Goal: Task Accomplishment & Management: Use online tool/utility

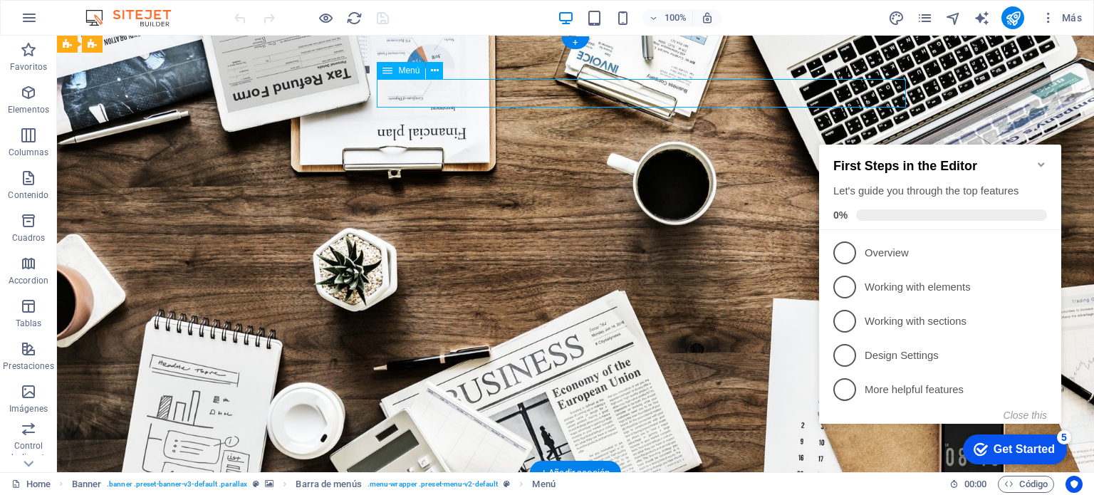
select select "primary"
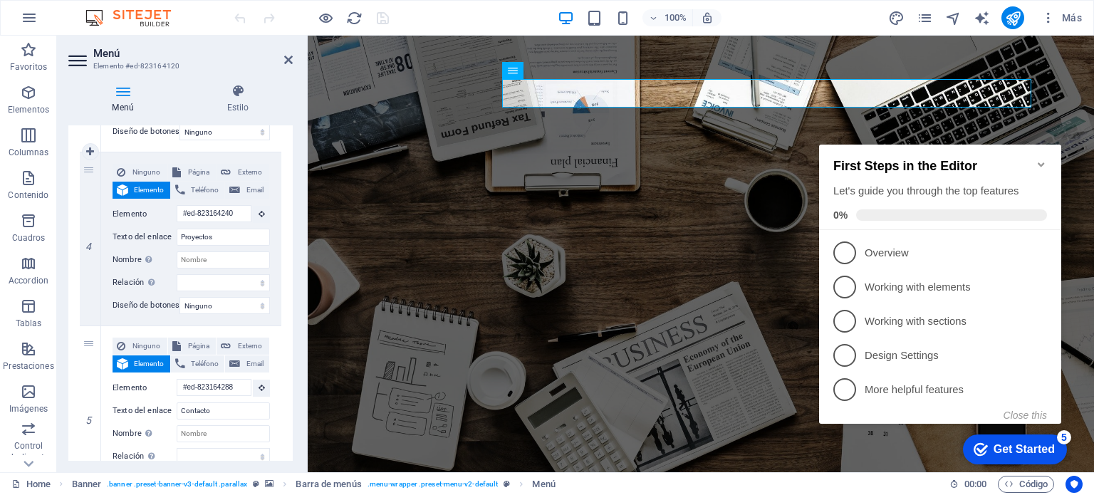
scroll to position [923, 0]
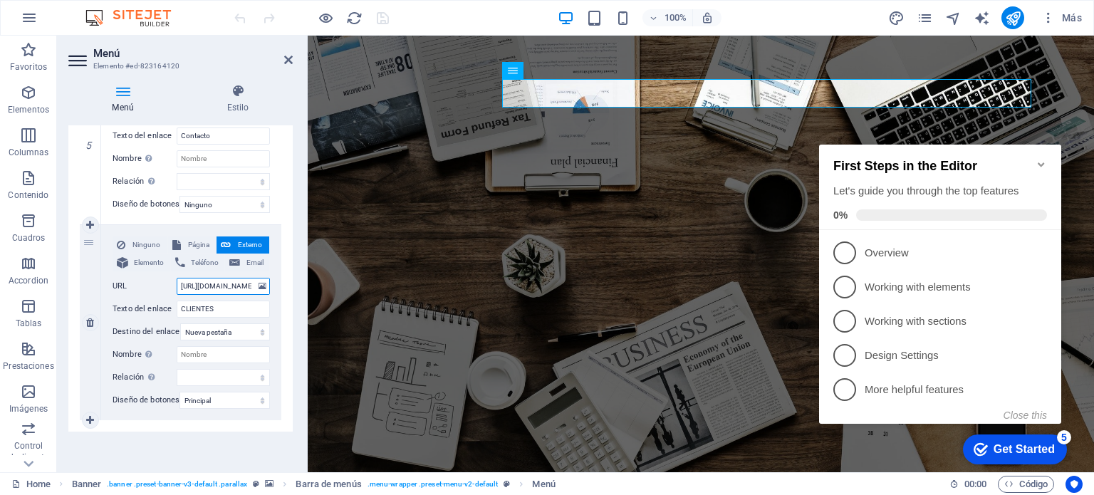
click at [232, 278] on input "[URL][DOMAIN_NAME]" at bounding box center [223, 286] width 93 height 17
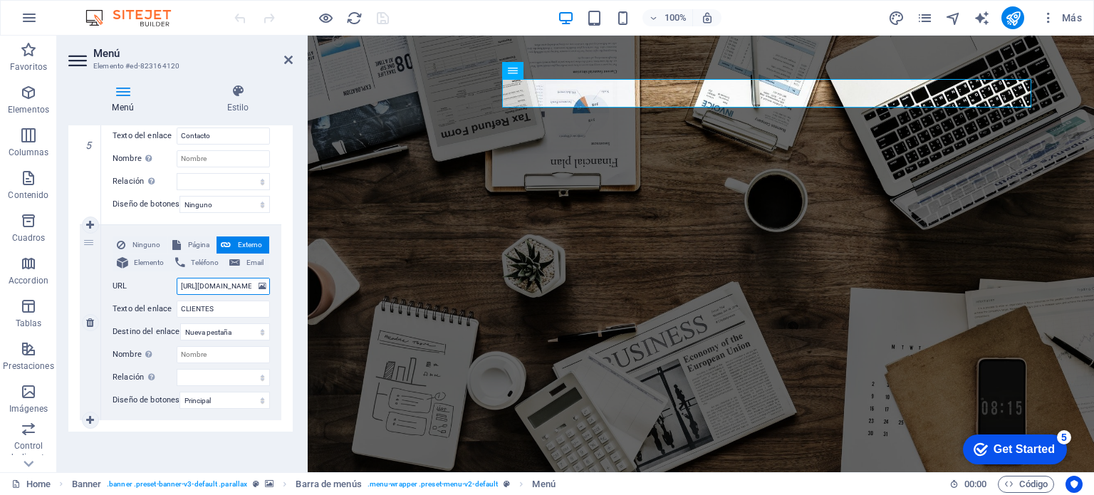
scroll to position [0, 66]
type input "[URL][DOMAIN_NAME]."
select select
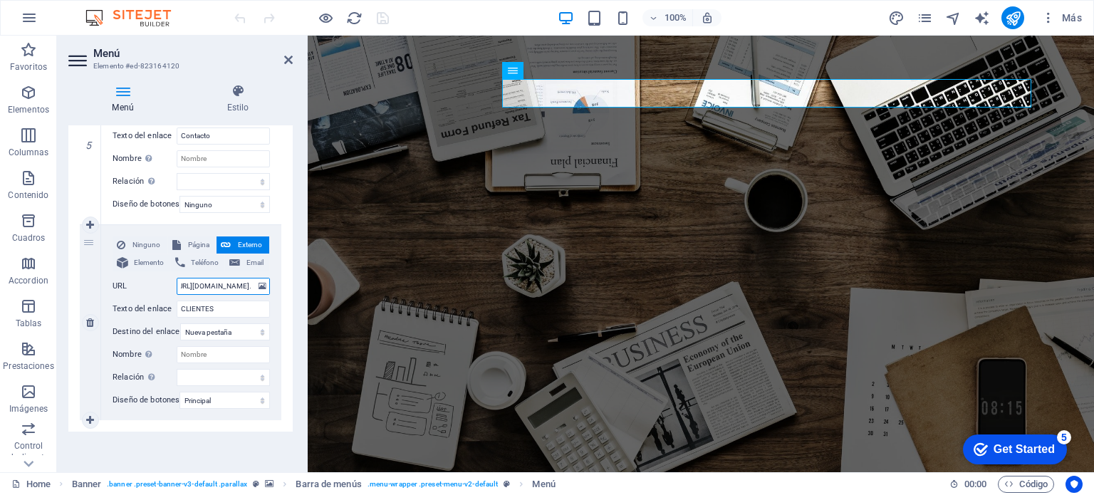
select select
type input "[URL][DOMAIN_NAME]"
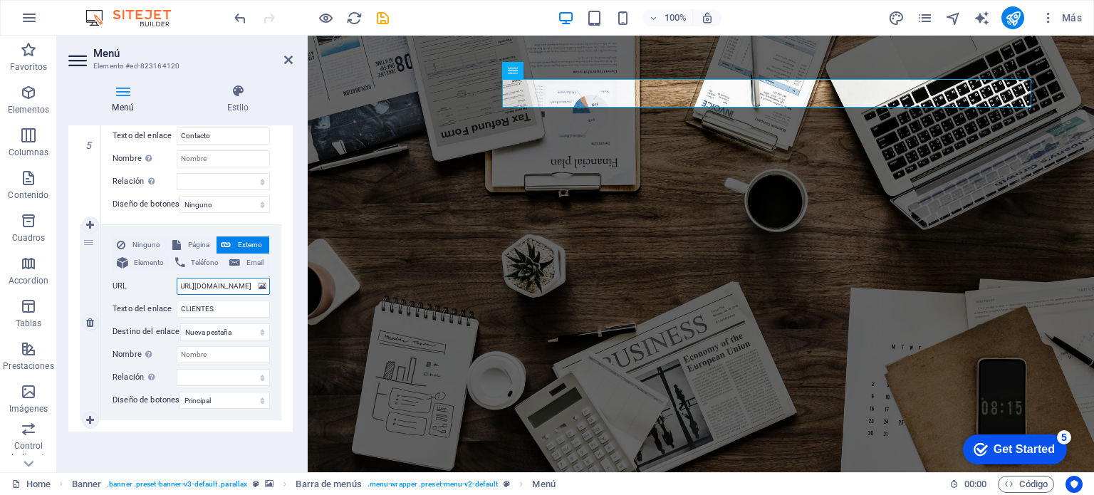
select select
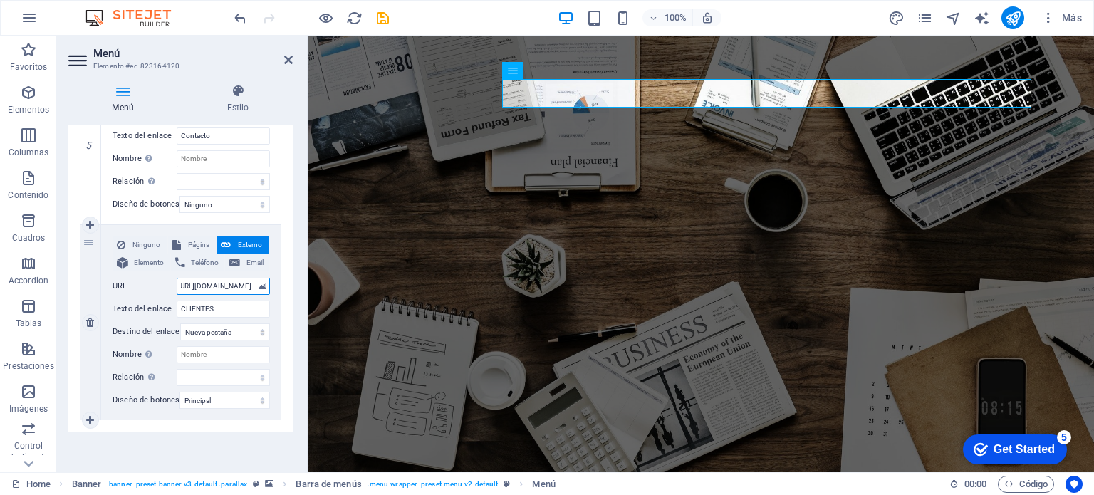
select select
type input "[URL][DOMAIN_NAME]"
click at [221, 150] on input "Nombre Una descripción adicional del enlace no debería ser igual al texto del e…" at bounding box center [223, 158] width 93 height 17
click at [380, 16] on icon "save" at bounding box center [383, 18] width 16 height 16
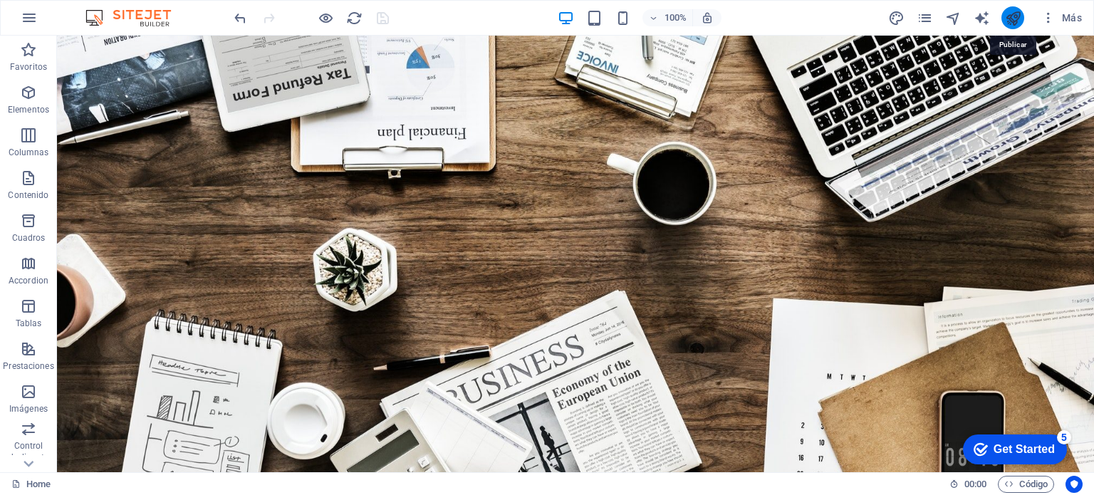
click at [1018, 22] on icon "publish" at bounding box center [1013, 18] width 16 height 16
